Goal: Use online tool/utility: Utilize a website feature to perform a specific function

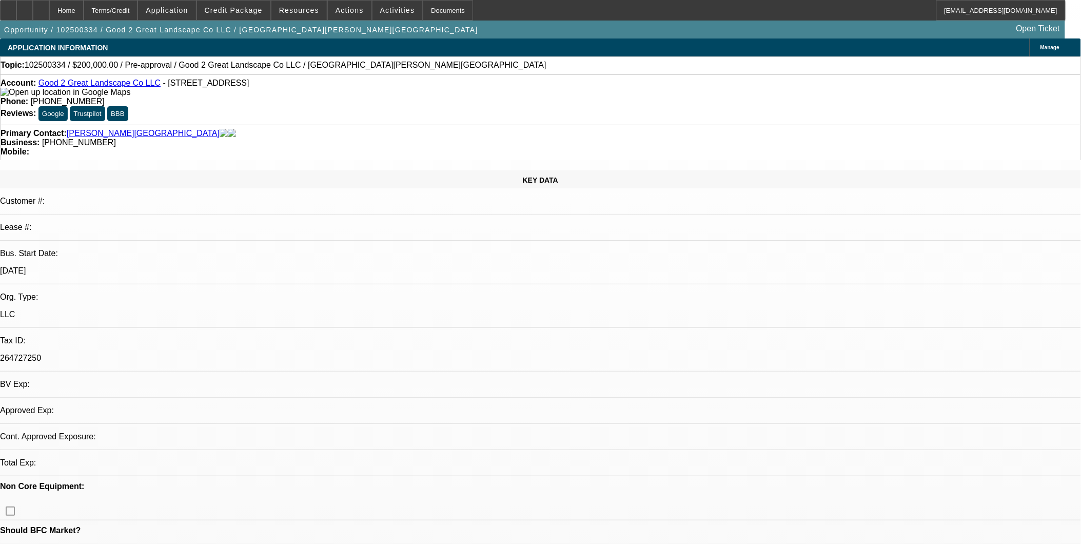
select select "0"
select select "2"
select select "0.1"
select select "4"
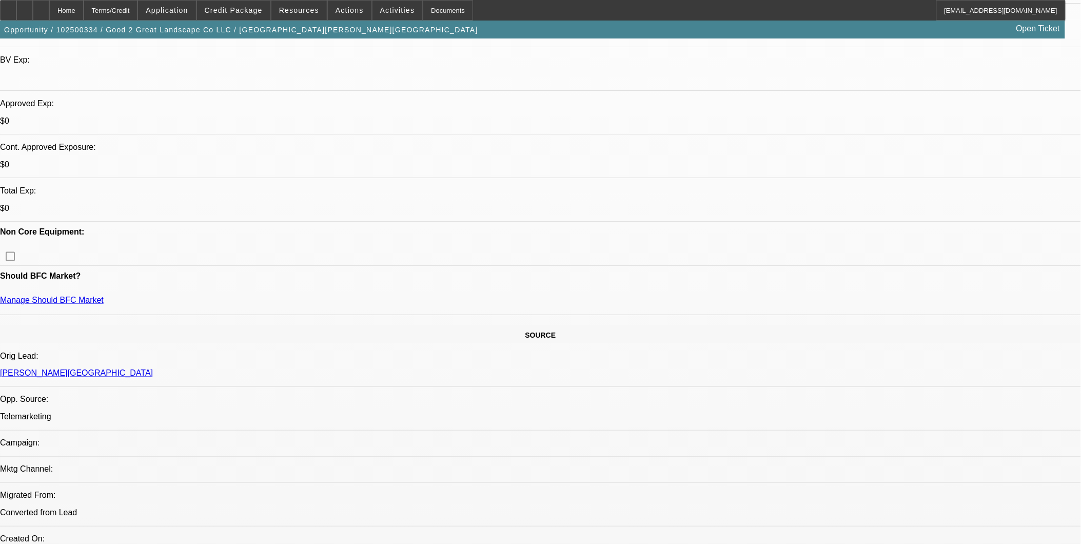
scroll to position [285, 0]
